Goal: Task Accomplishment & Management: Complete application form

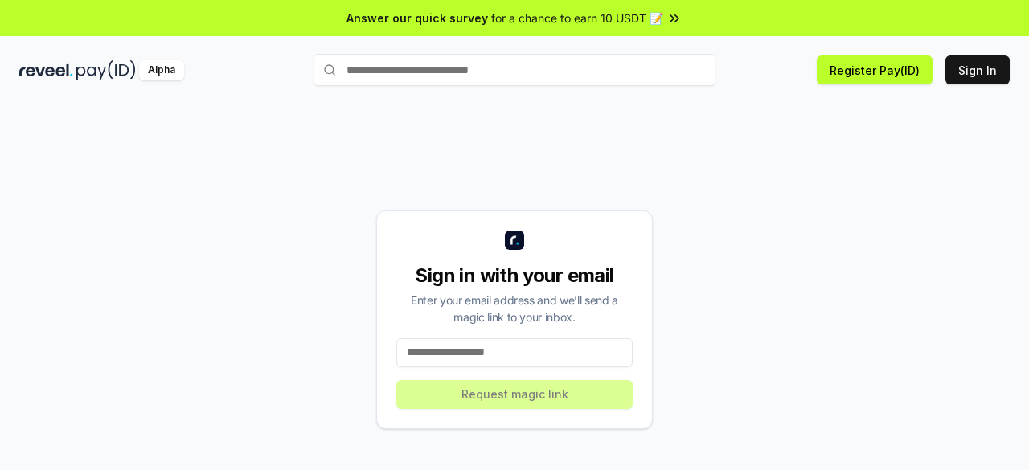
click at [454, 352] on input at bounding box center [514, 352] width 236 height 29
type input "**********"
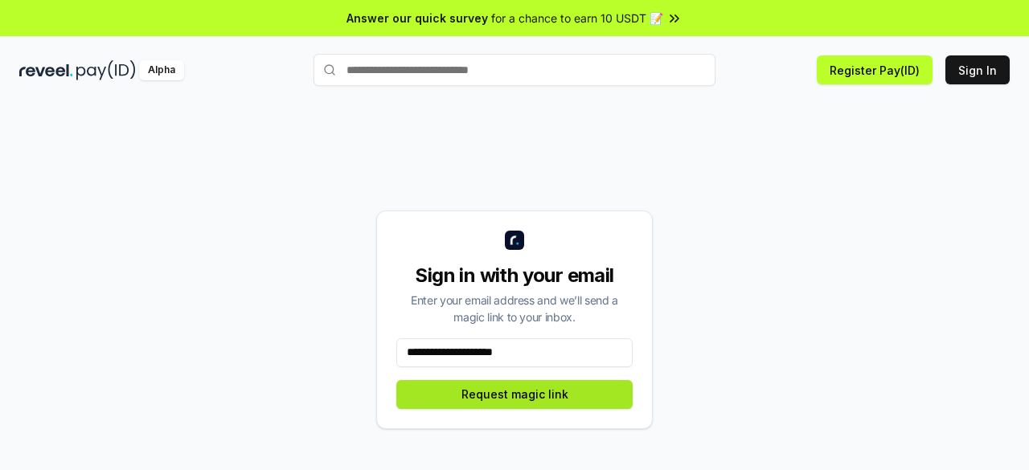
click at [546, 391] on button "Request magic link" at bounding box center [514, 394] width 236 height 29
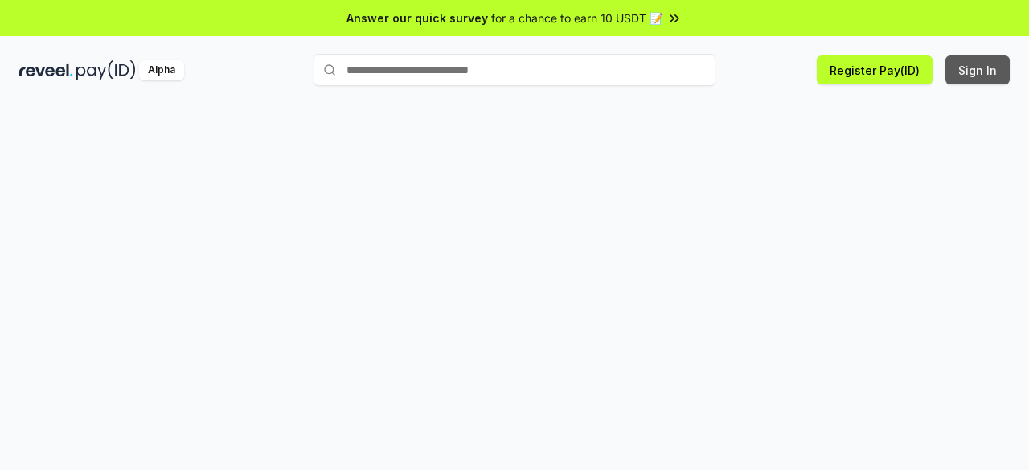
click at [966, 70] on button "Sign In" at bounding box center [977, 69] width 64 height 29
click at [865, 72] on button "Register Pay(ID)" at bounding box center [875, 69] width 116 height 29
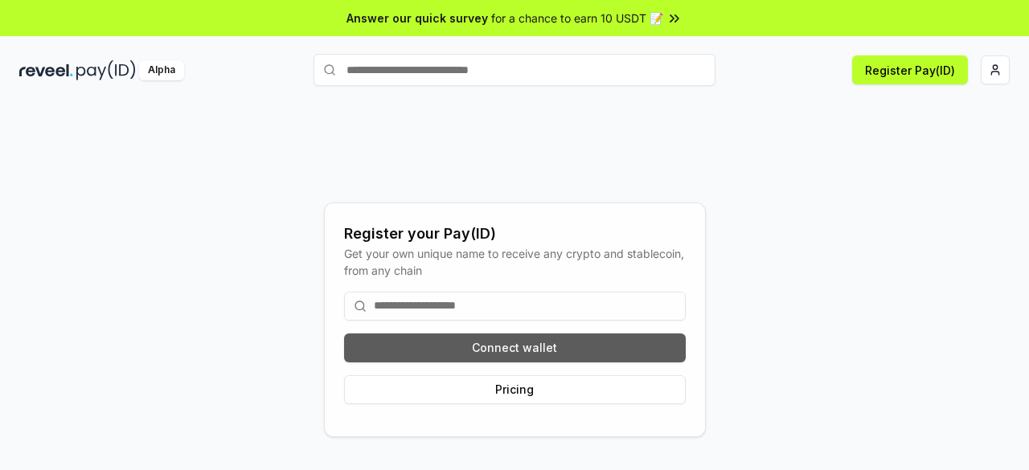
click at [496, 342] on button "Connect wallet" at bounding box center [515, 348] width 342 height 29
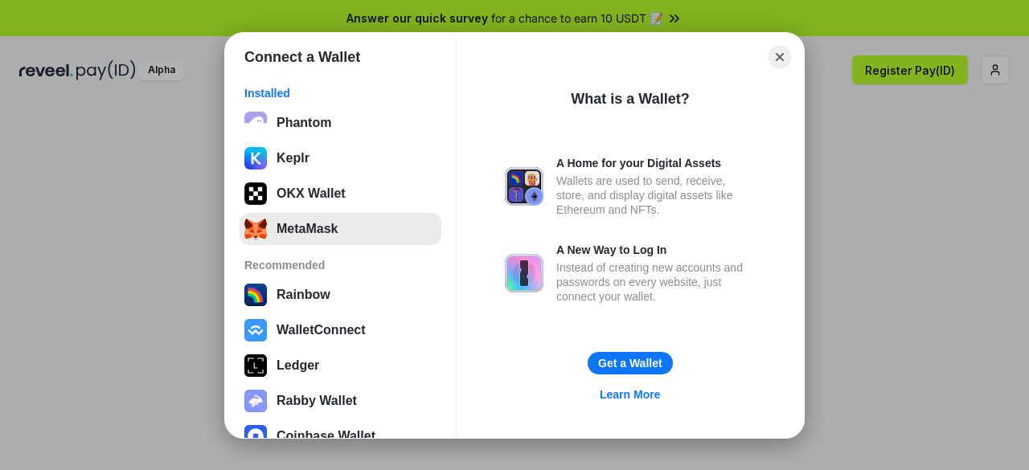
click at [327, 228] on button "MetaMask" at bounding box center [340, 229] width 202 height 32
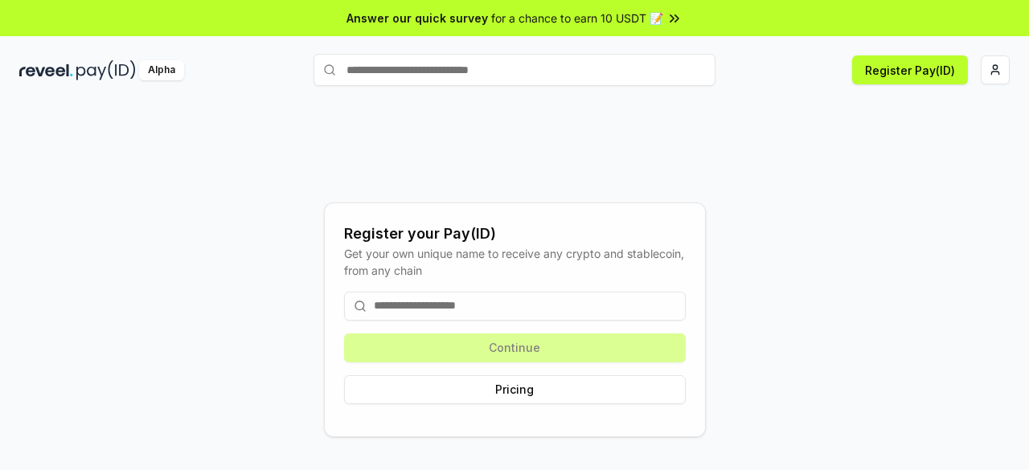
click at [465, 306] on input at bounding box center [515, 306] width 342 height 29
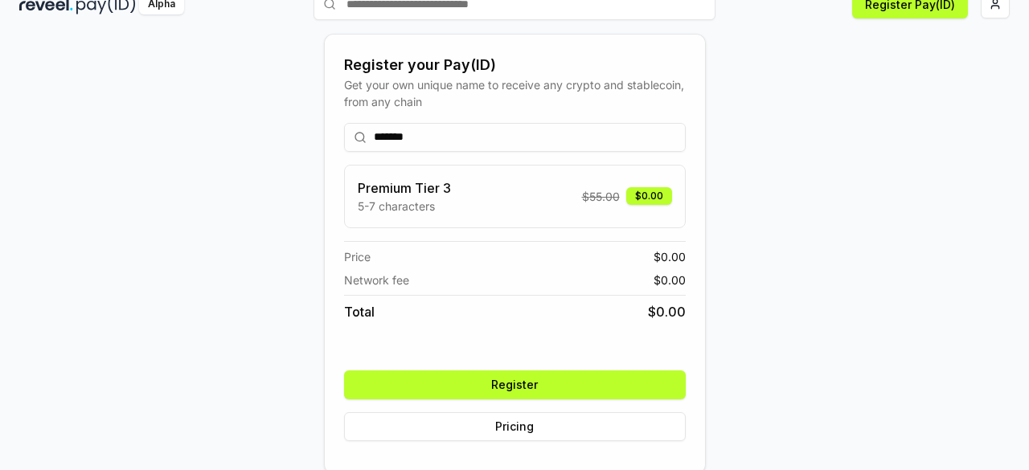
scroll to position [69, 0]
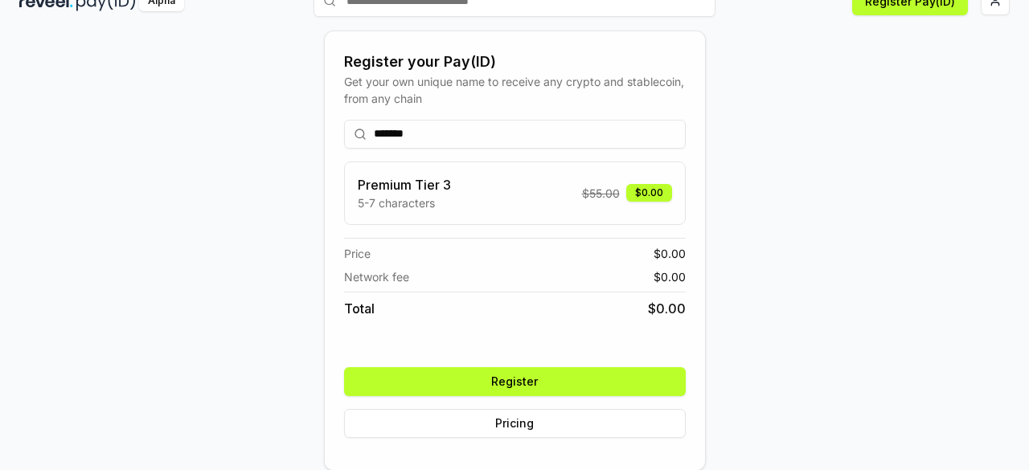
type input "*******"
click at [534, 382] on button "Register" at bounding box center [515, 381] width 342 height 29
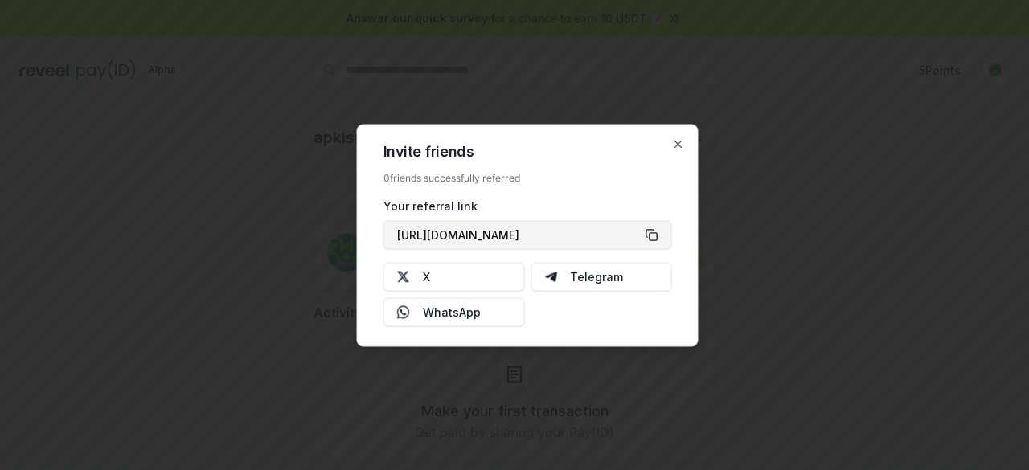
click at [651, 232] on button "[URL][DOMAIN_NAME]" at bounding box center [527, 234] width 289 height 29
type button "[URL][DOMAIN_NAME]"
click at [680, 143] on icon "button" at bounding box center [678, 143] width 13 height 13
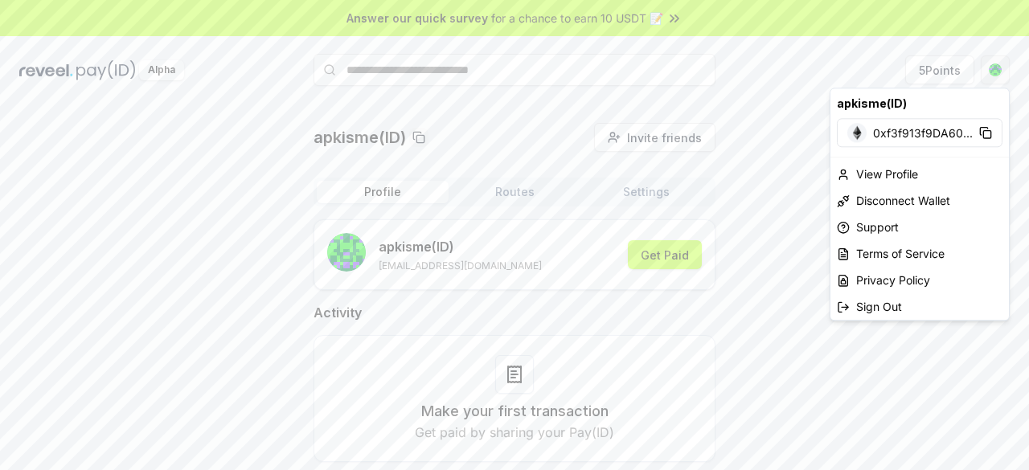
click at [995, 75] on html "Answer our quick survey for a chance to earn 10 USDT 📝 Alpha 5 Points apkisme(I…" at bounding box center [514, 235] width 1029 height 470
click at [731, 186] on html "Answer our quick survey for a chance to earn 10 USDT 📝 Alpha 5 Points apkisme(I…" at bounding box center [514, 235] width 1029 height 470
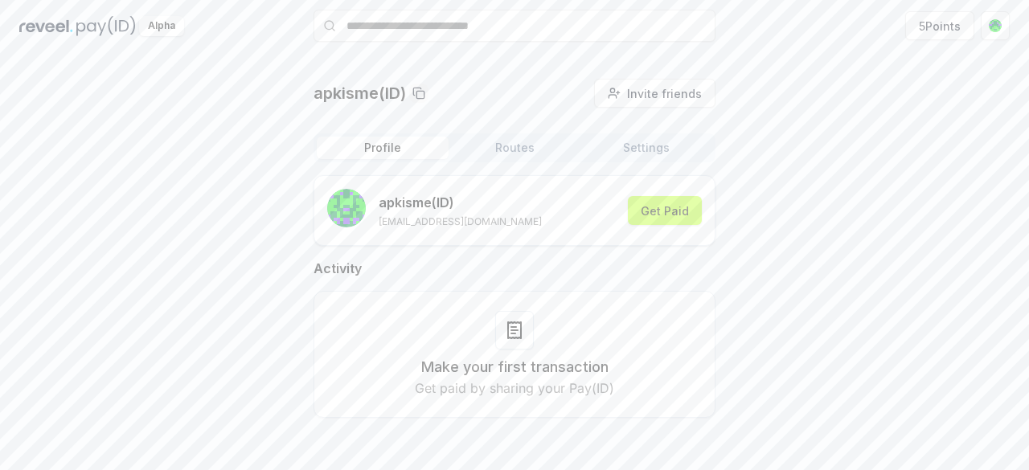
scroll to position [46, 0]
click at [524, 337] on div at bounding box center [514, 328] width 39 height 39
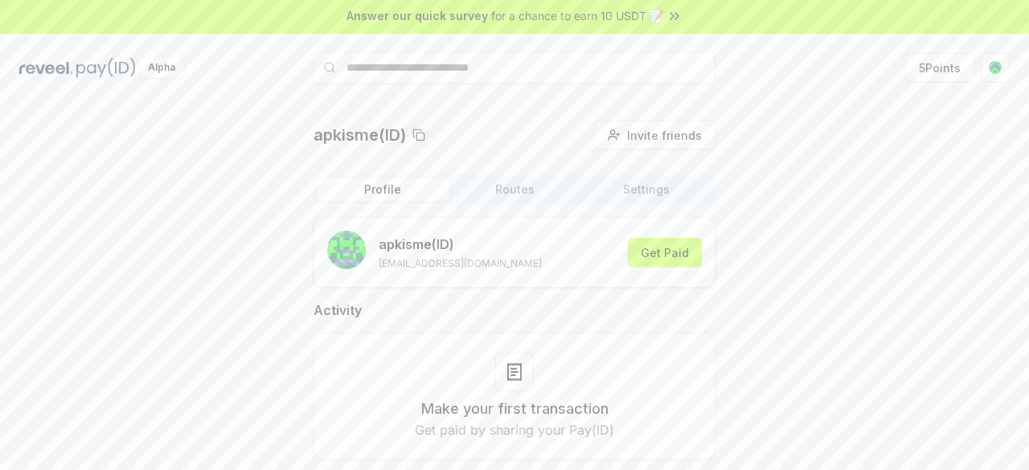
scroll to position [0, 0]
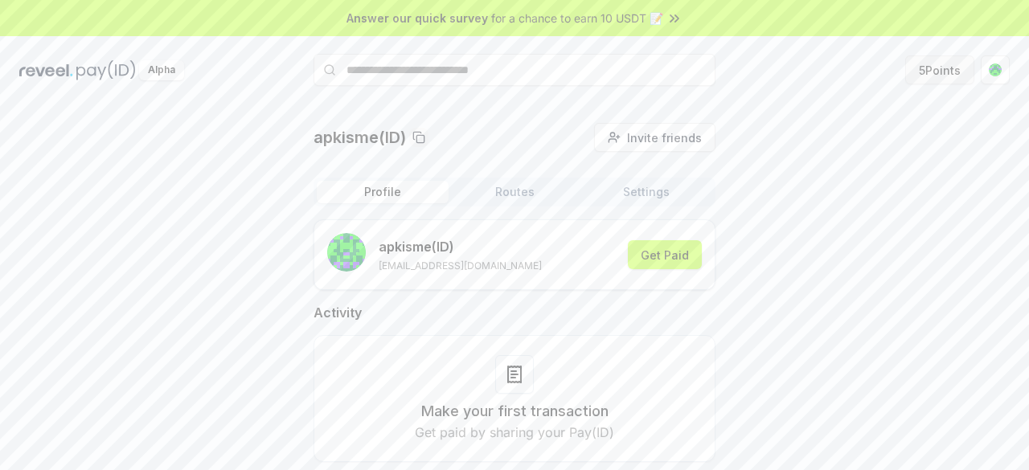
click at [956, 67] on button "5 Points" at bounding box center [939, 69] width 69 height 29
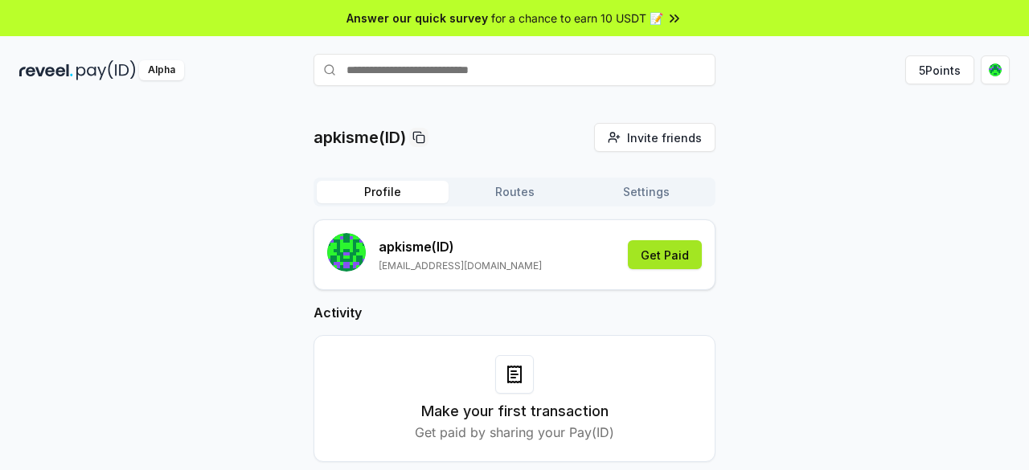
click at [662, 258] on button "Get Paid" at bounding box center [665, 254] width 74 height 29
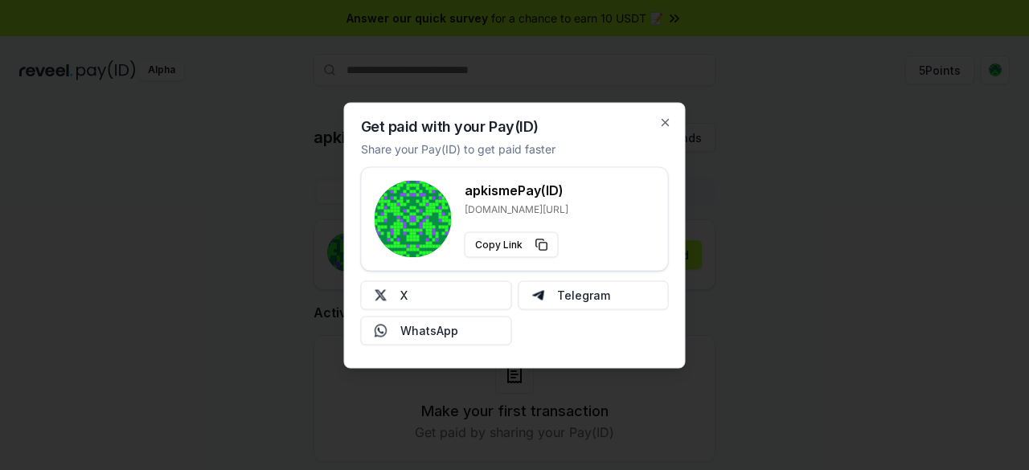
click at [666, 114] on div "Get paid with your Pay(ID) Share your Pay(ID) to get paid faster apkisme Pay(ID…" at bounding box center [515, 235] width 342 height 266
